Goal: Navigation & Orientation: Find specific page/section

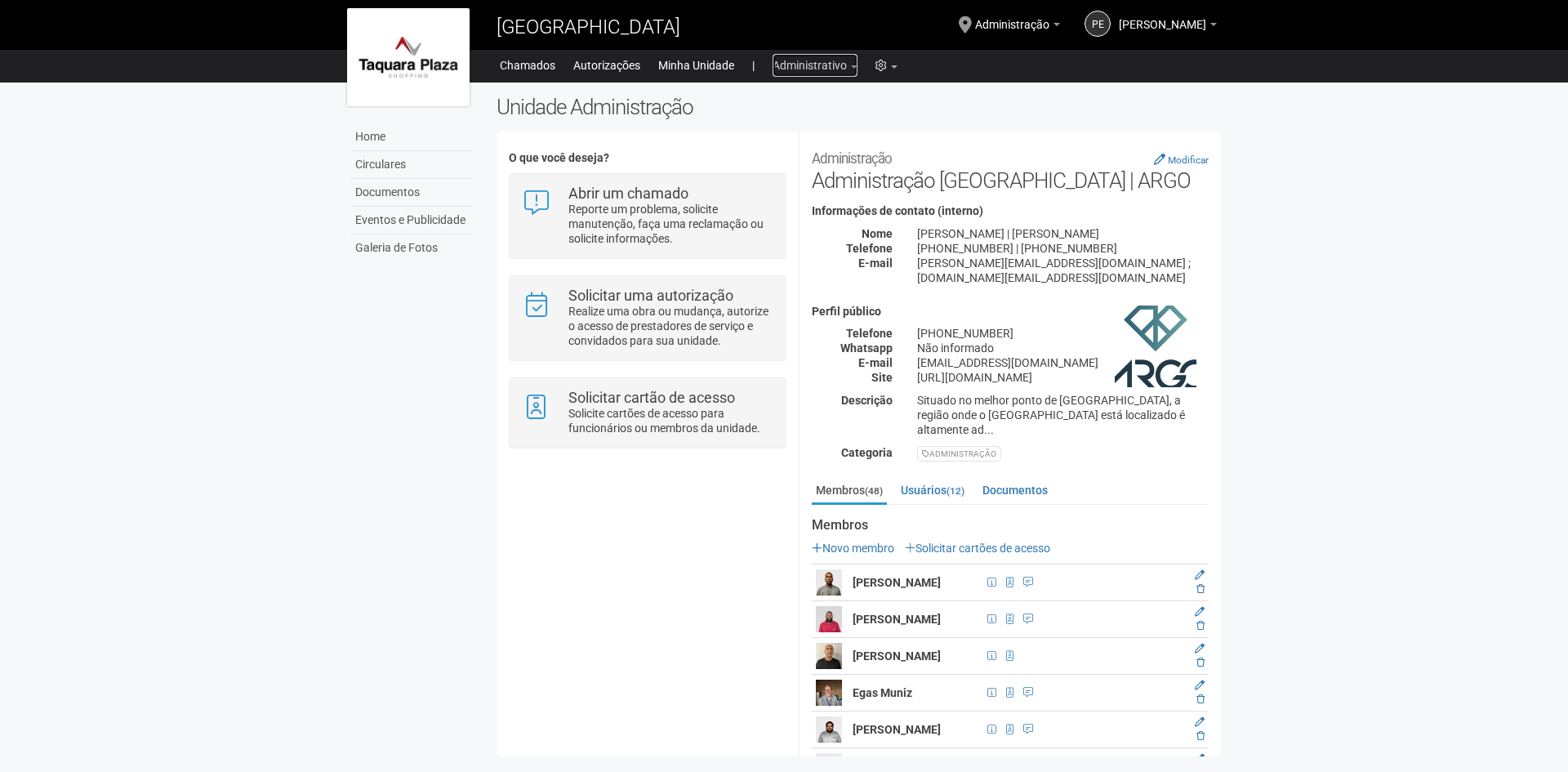
click at [836, 68] on link "Administrativo" at bounding box center [815, 65] width 85 height 23
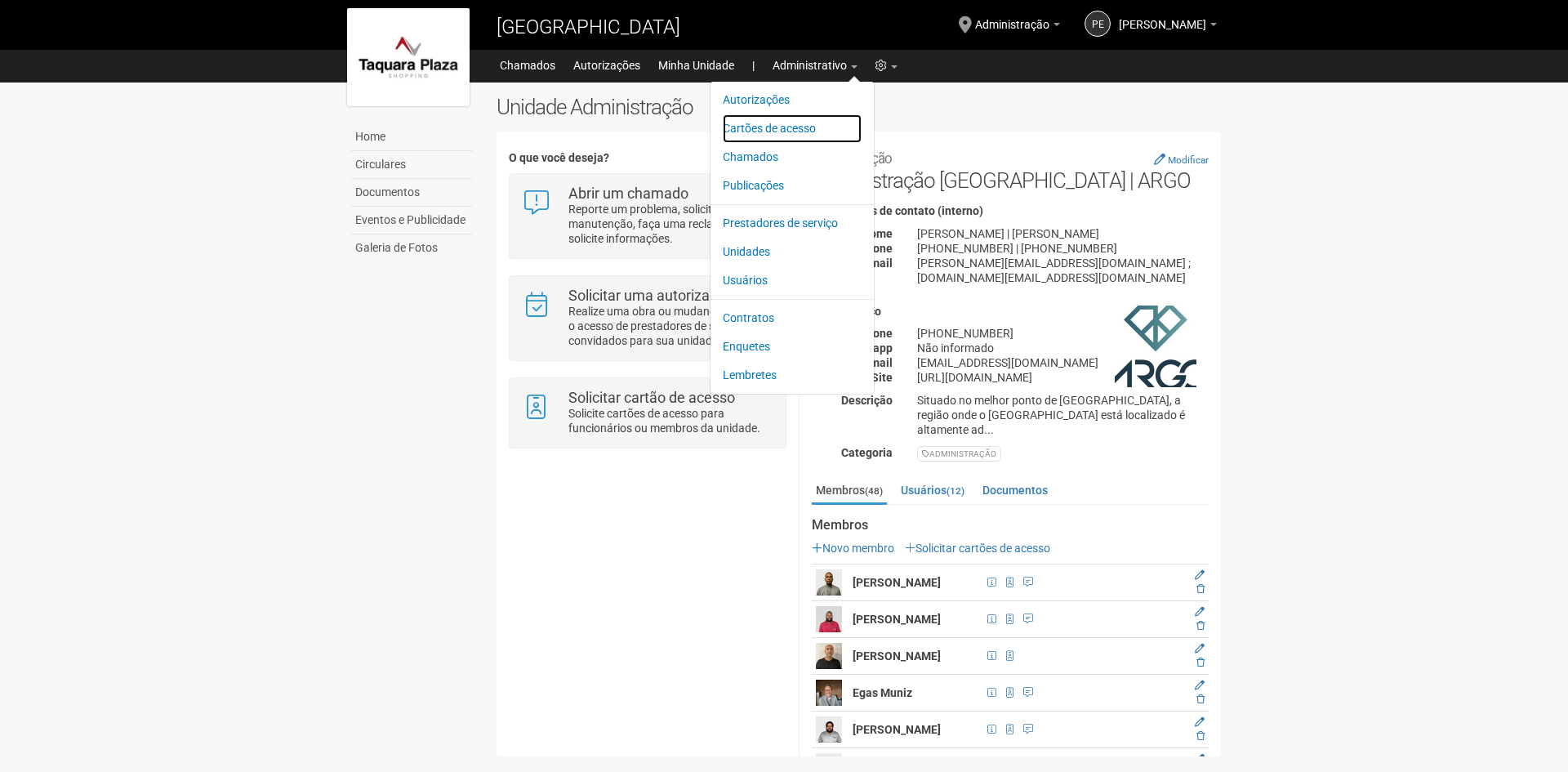
click at [796, 134] on link "Cartões de acesso" at bounding box center [792, 129] width 139 height 29
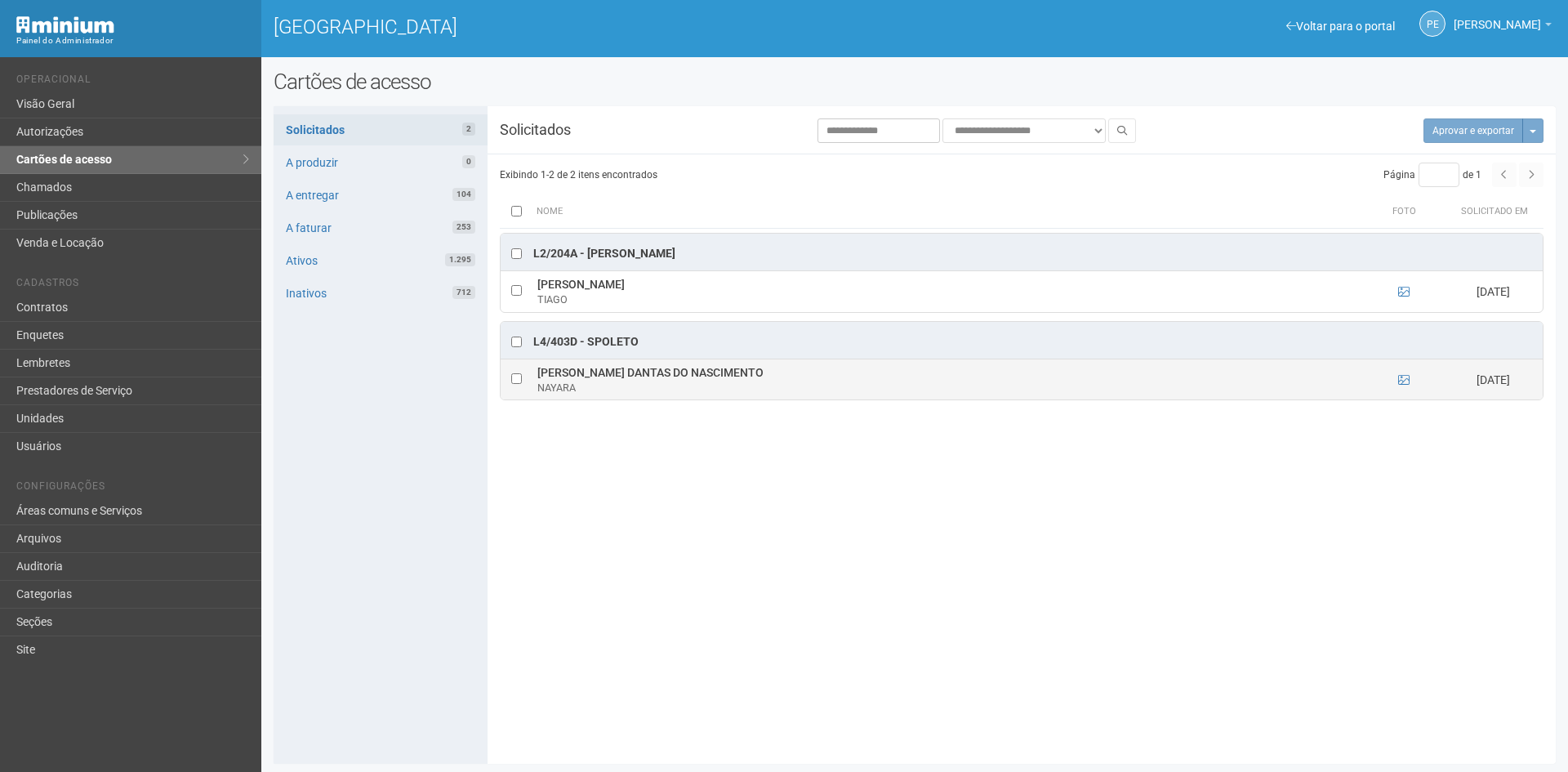
click at [1406, 372] on td at bounding box center [1403, 379] width 82 height 41
click at [1403, 381] on icon at bounding box center [1404, 380] width 12 height 12
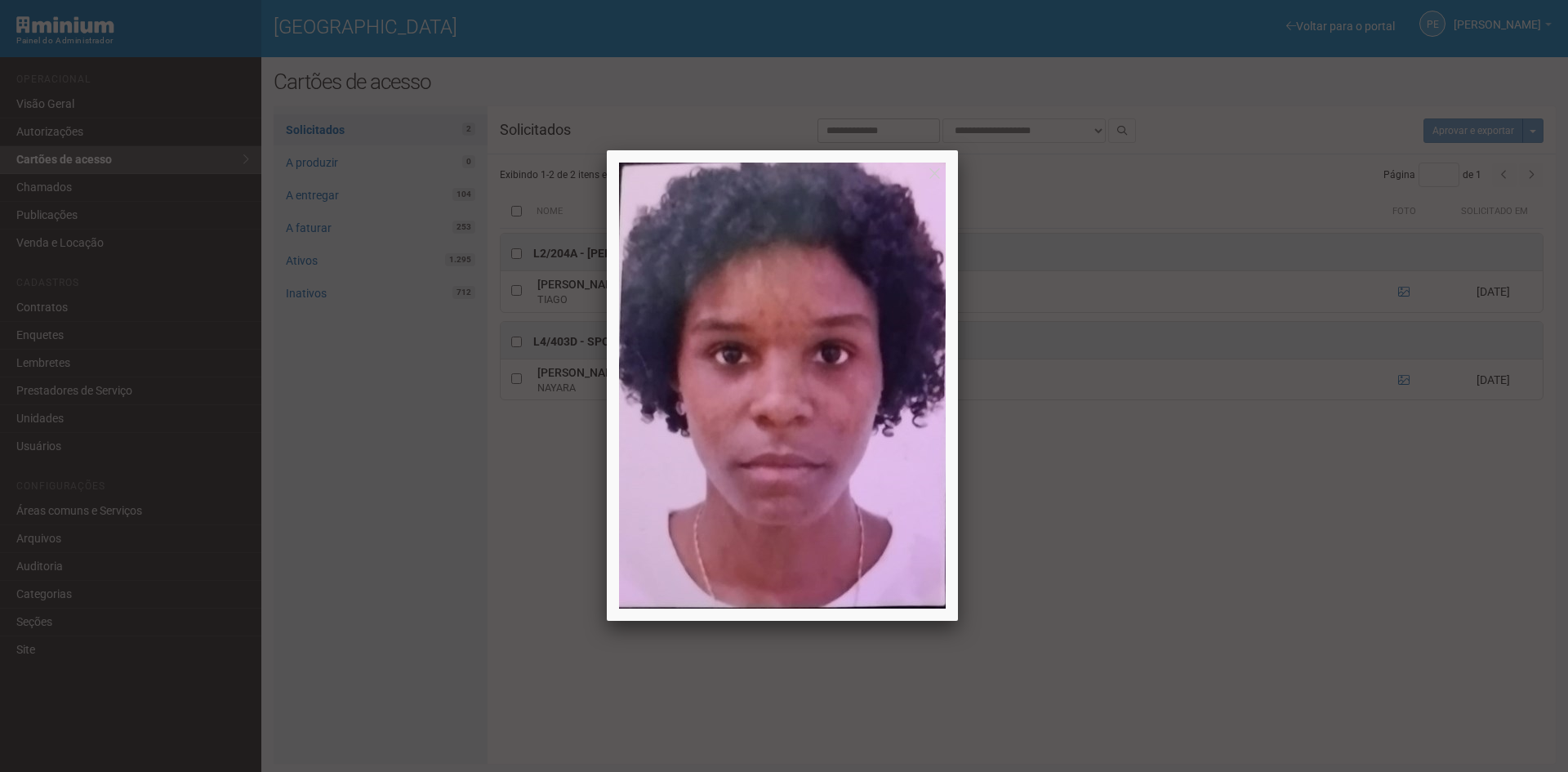
click at [1397, 291] on div at bounding box center [784, 386] width 1568 height 772
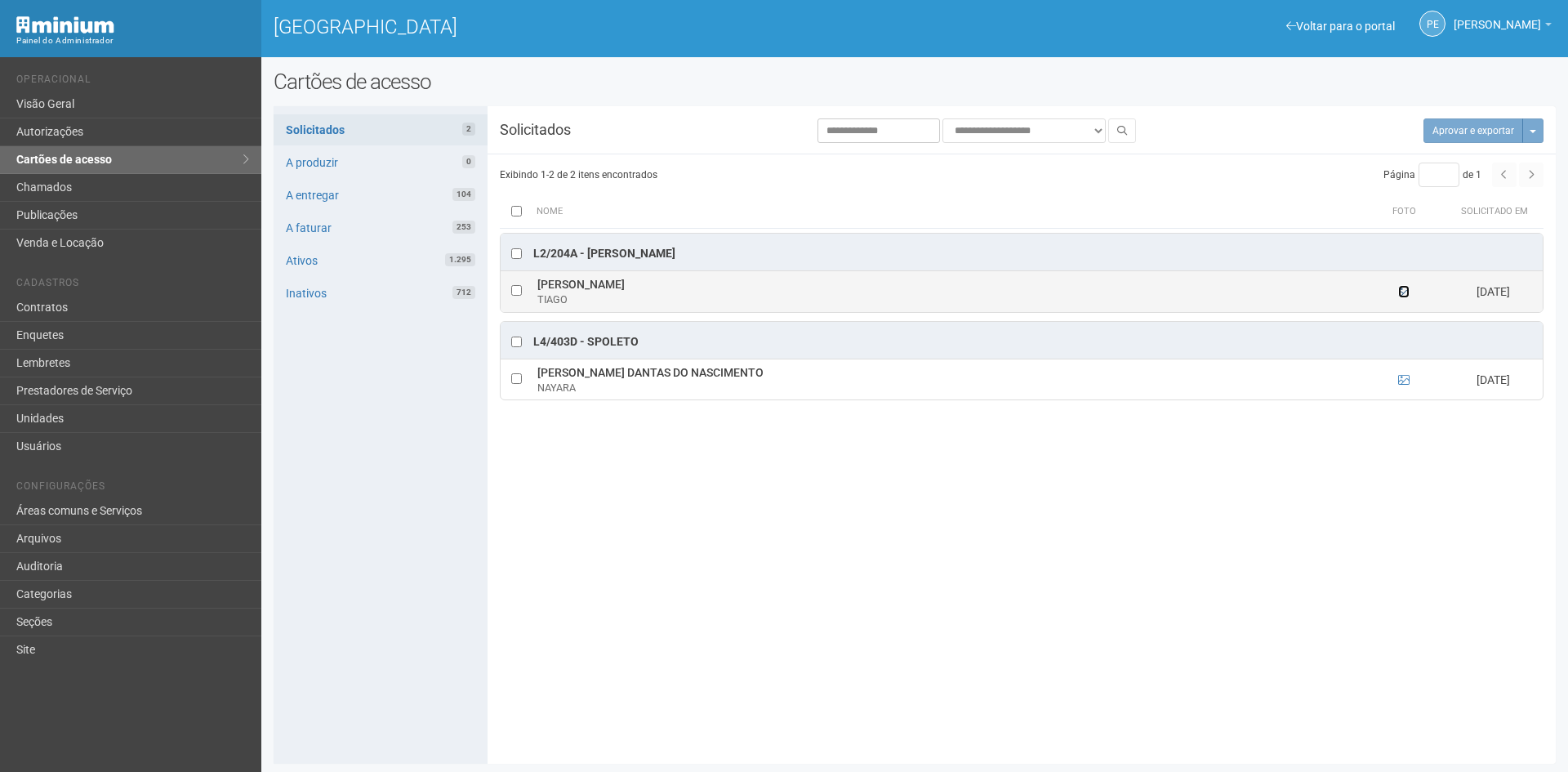
click at [1402, 294] on icon at bounding box center [1404, 292] width 12 height 12
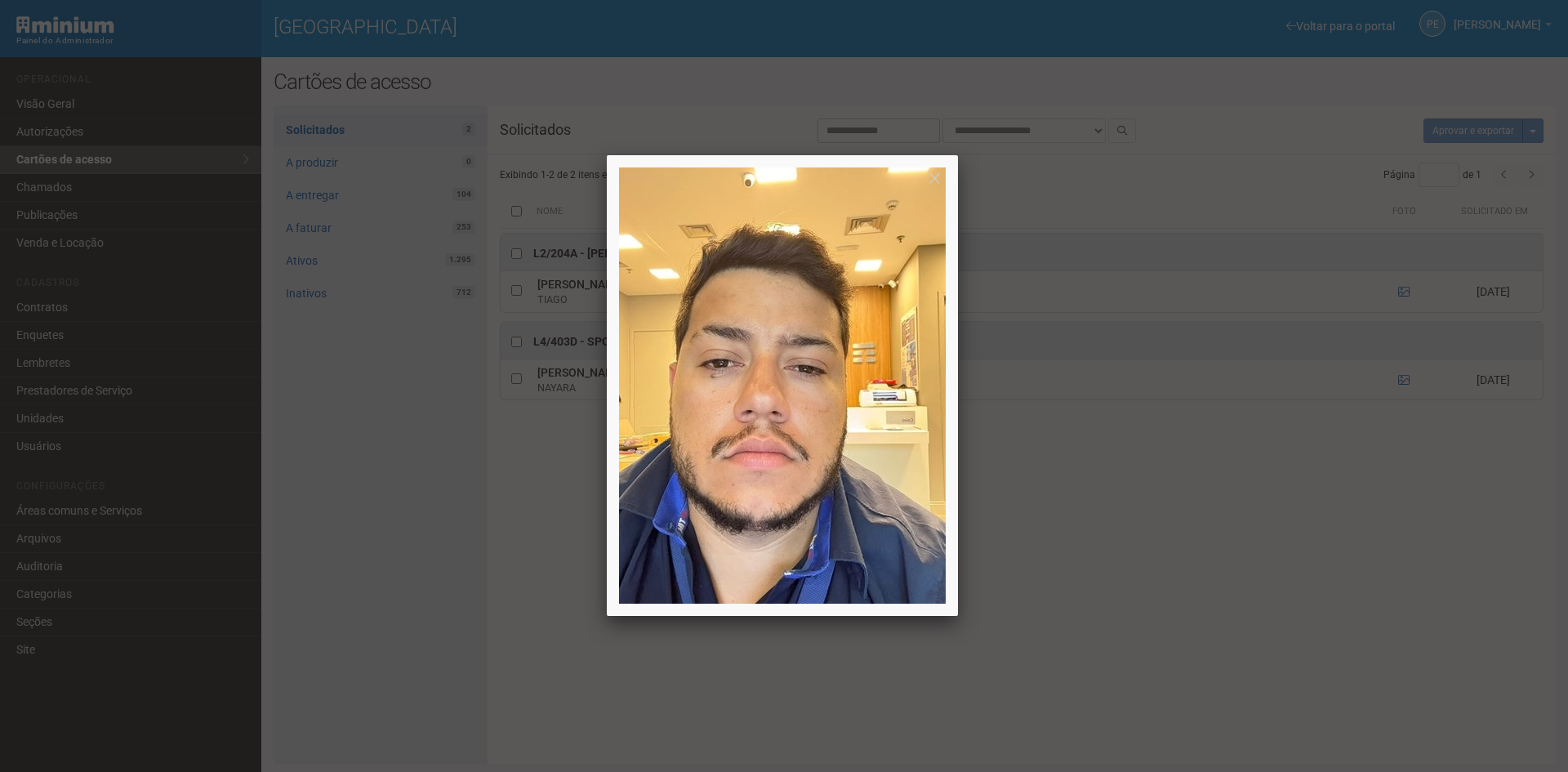
click at [1232, 489] on div at bounding box center [784, 386] width 1568 height 772
